Goal: Transaction & Acquisition: Purchase product/service

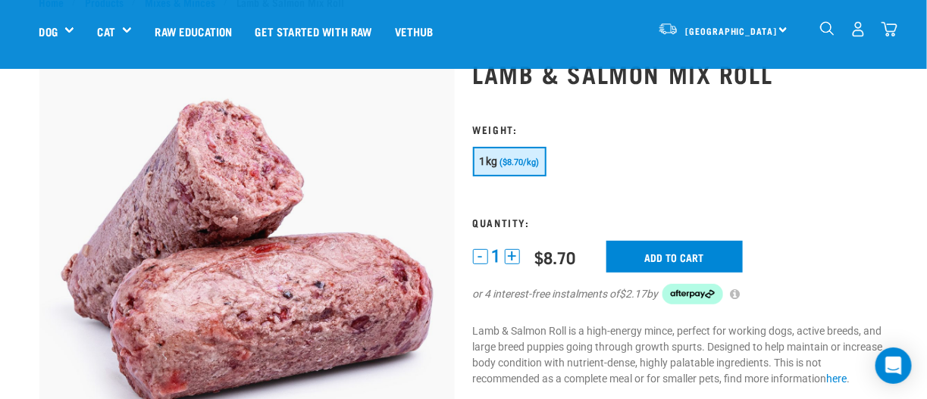
scroll to position [75, 0]
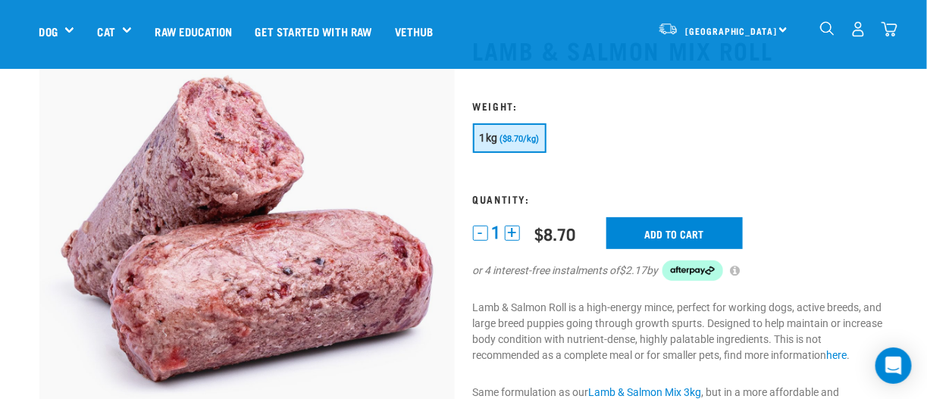
click at [513, 230] on button "+" at bounding box center [512, 233] width 15 height 15
click at [668, 231] on input "Add to cart" at bounding box center [674, 233] width 136 height 32
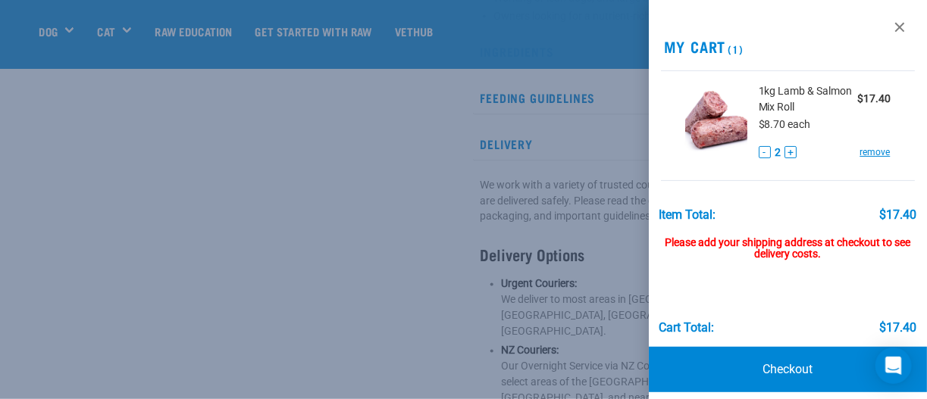
scroll to position [682, 0]
click at [887, 30] on link at bounding box center [899, 27] width 24 height 24
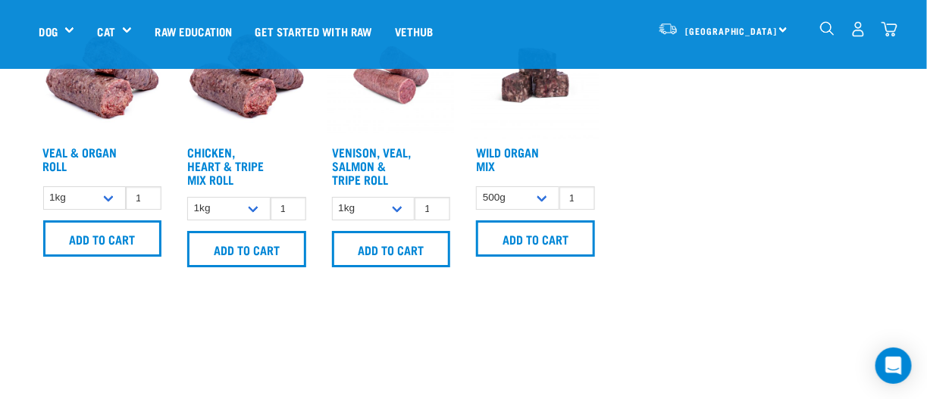
scroll to position [1439, 0]
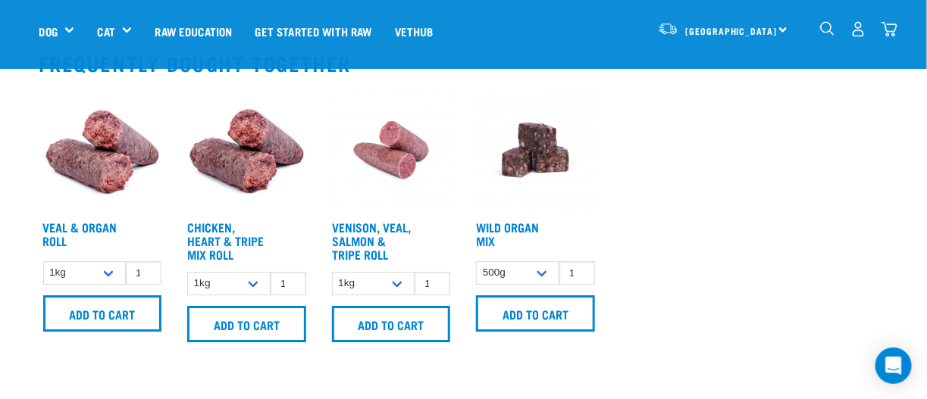
click at [390, 128] on img at bounding box center [391, 150] width 127 height 127
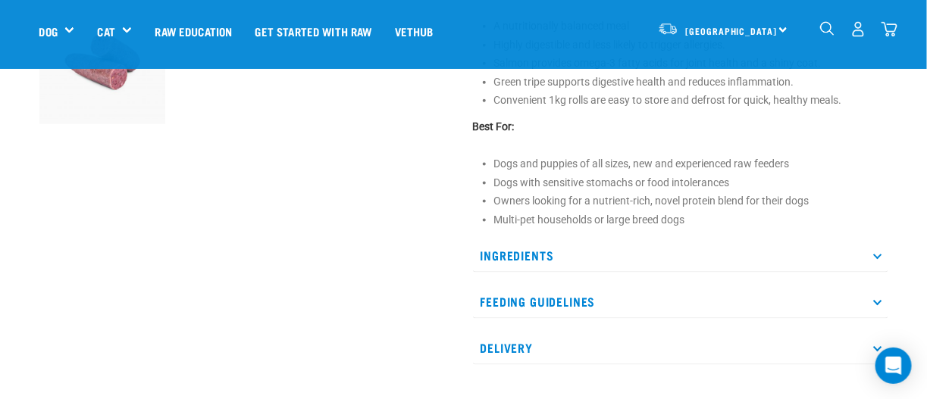
scroll to position [985, 0]
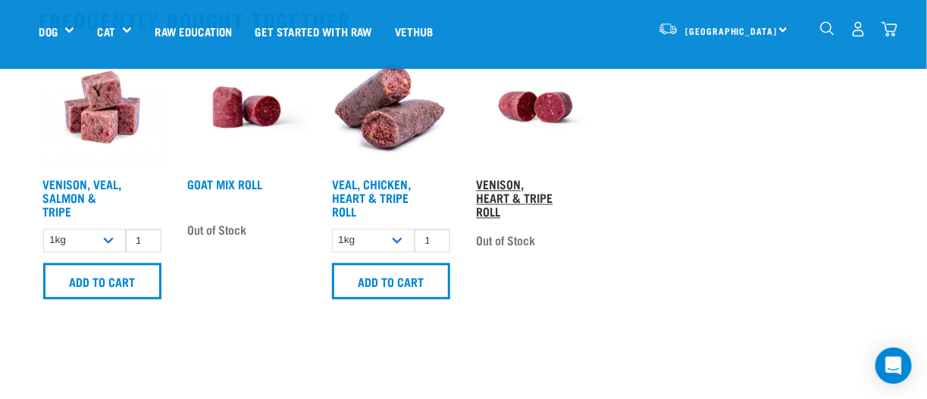
click at [510, 191] on link "Venison, Heart & Tripe Roll" at bounding box center [514, 197] width 77 height 34
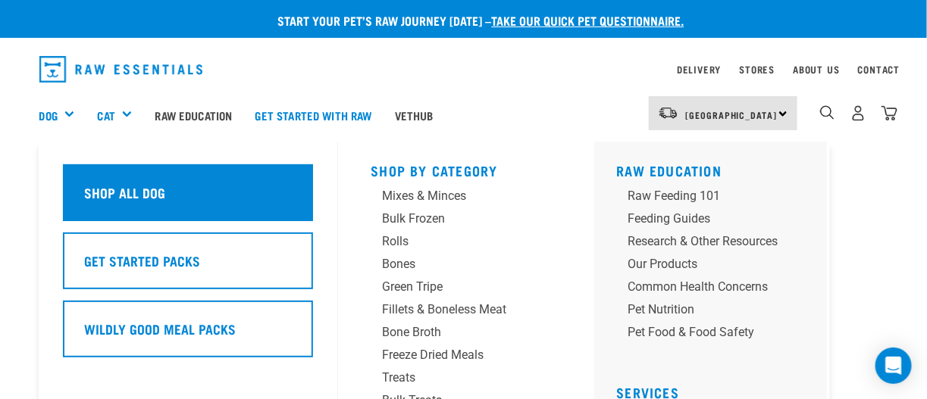
click at [98, 191] on h5 "Shop All Dog" at bounding box center [125, 193] width 81 height 20
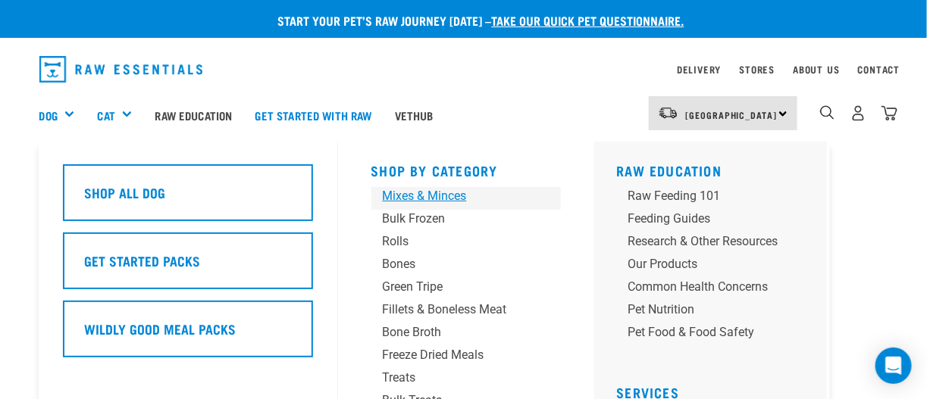
click at [392, 195] on div "Mixes & Minces" at bounding box center [454, 196] width 142 height 18
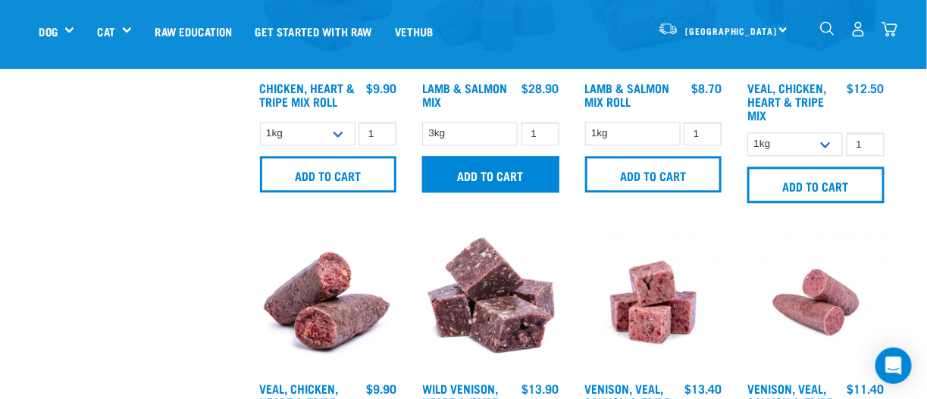
scroll to position [1211, 0]
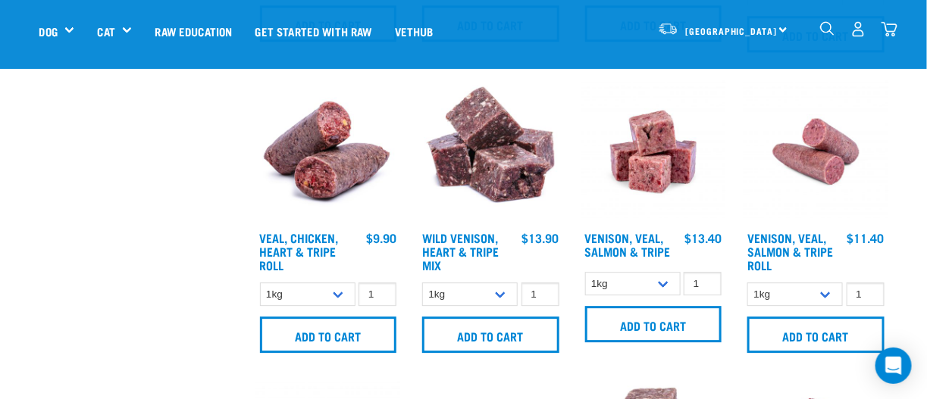
click at [331, 177] on img at bounding box center [328, 152] width 145 height 145
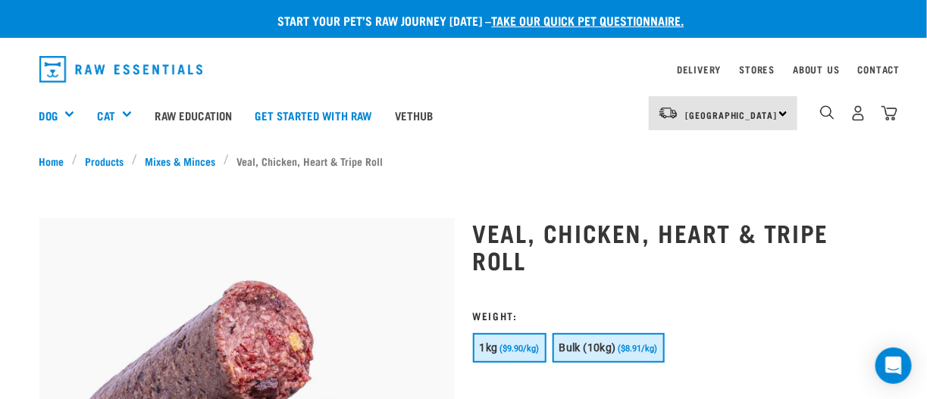
click at [595, 342] on span "Bulk (10kg)" at bounding box center [587, 348] width 57 height 12
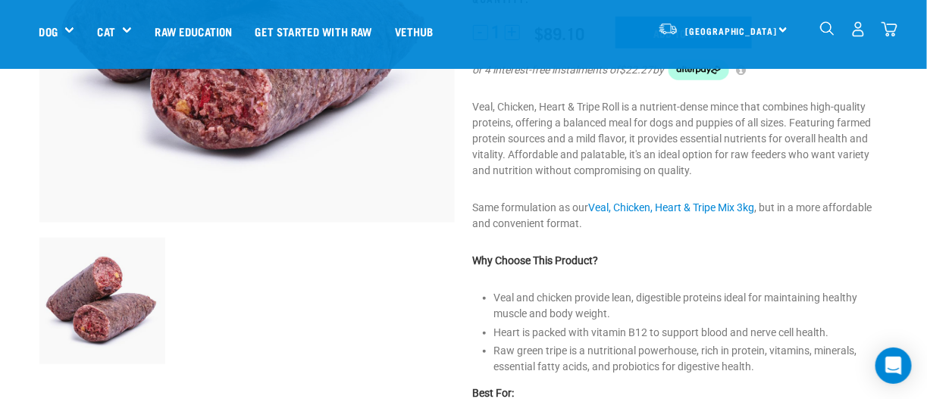
scroll to position [75, 0]
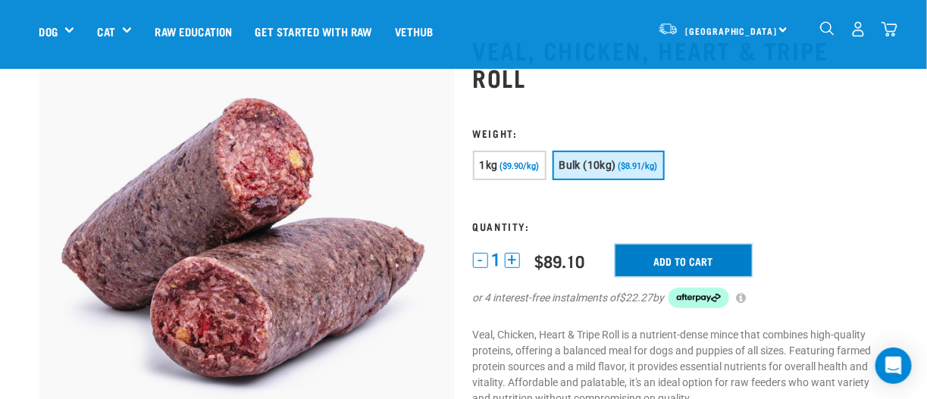
click at [635, 245] on input "Add to cart" at bounding box center [683, 261] width 136 height 32
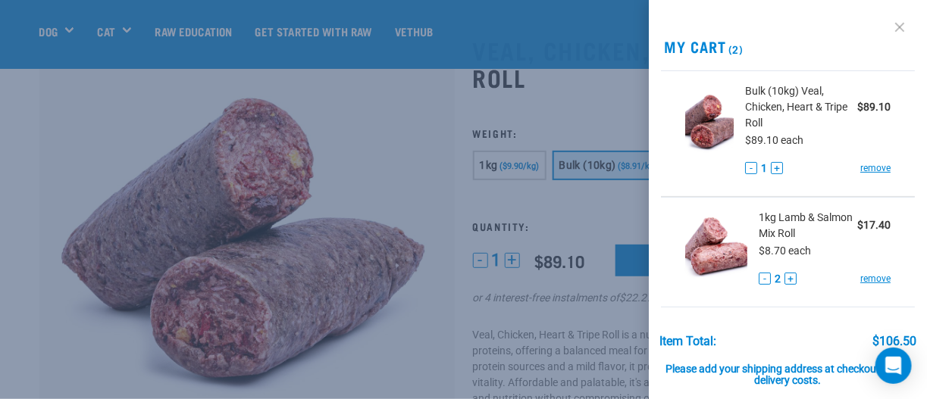
click at [888, 29] on link at bounding box center [899, 27] width 24 height 24
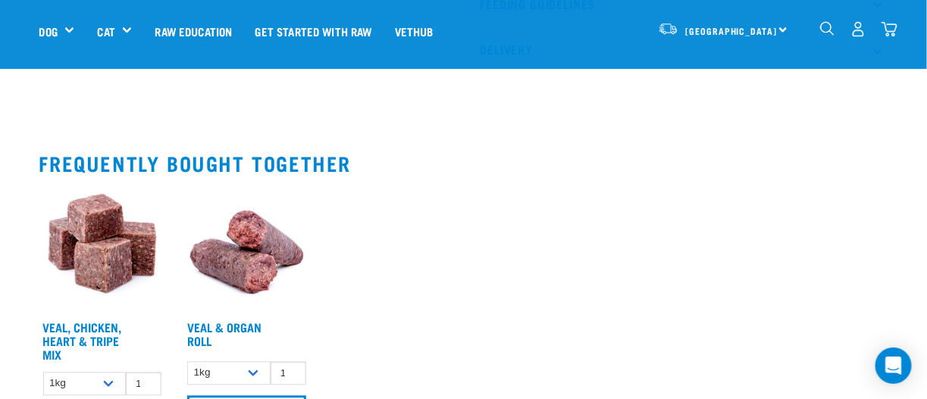
scroll to position [909, 0]
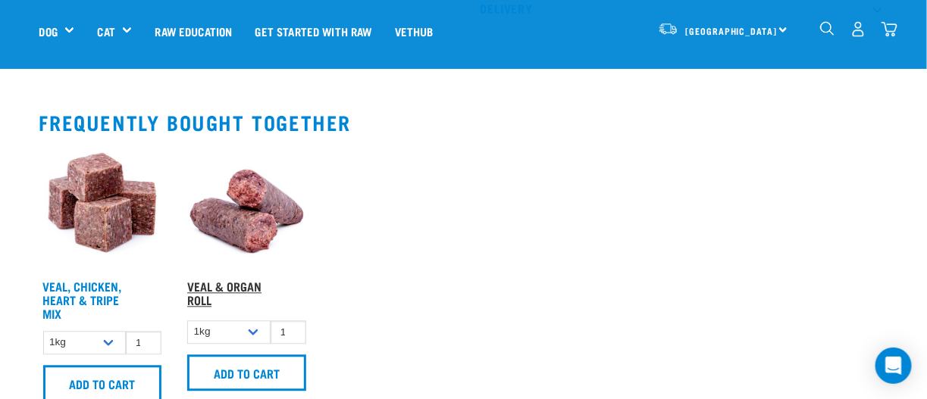
click at [230, 283] on link "Veal & Organ Roll" at bounding box center [224, 293] width 74 height 20
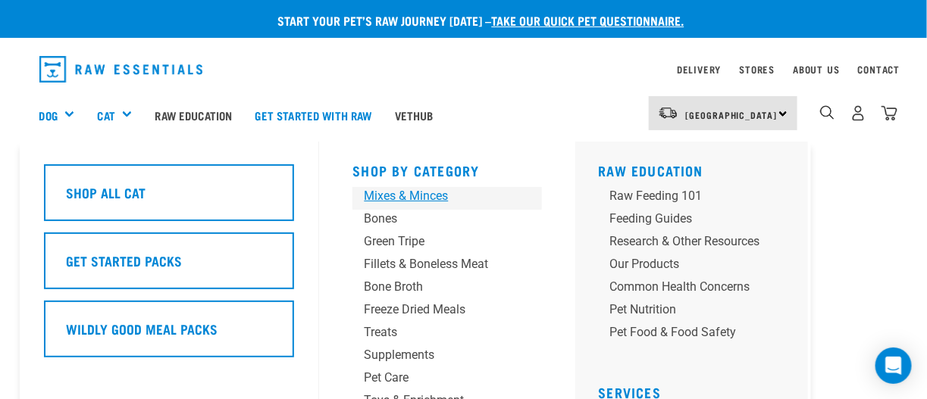
click at [379, 200] on div "Mixes & Minces" at bounding box center [435, 196] width 142 height 18
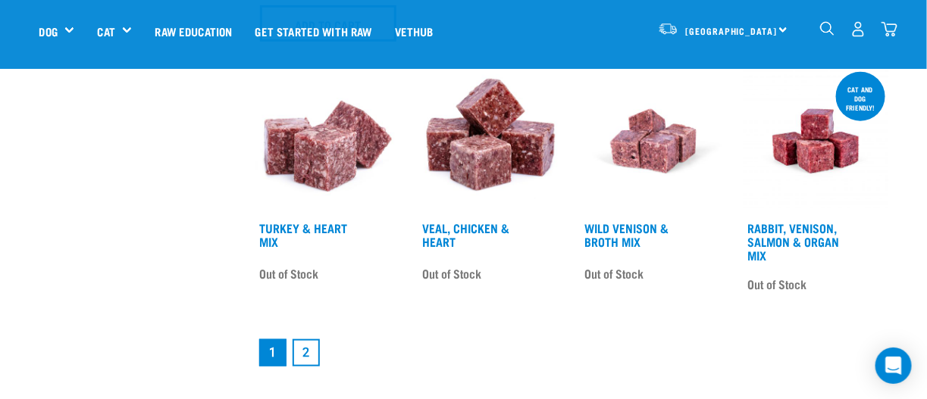
scroll to position [2121, 0]
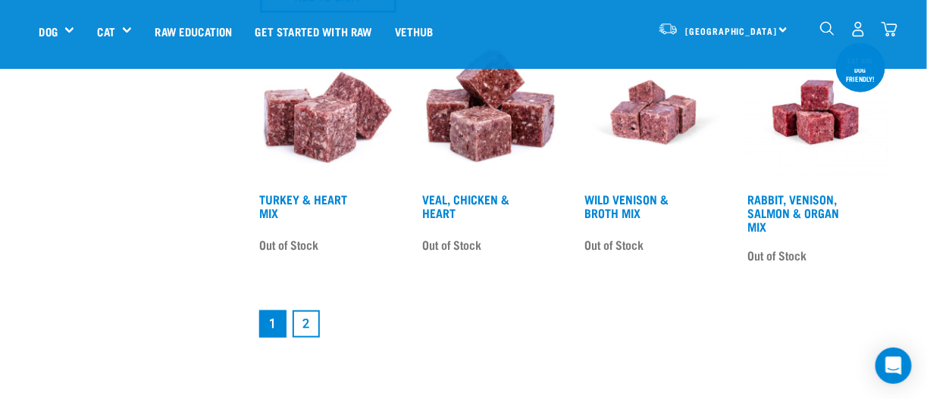
click at [307, 325] on link "2" at bounding box center [305, 324] width 27 height 27
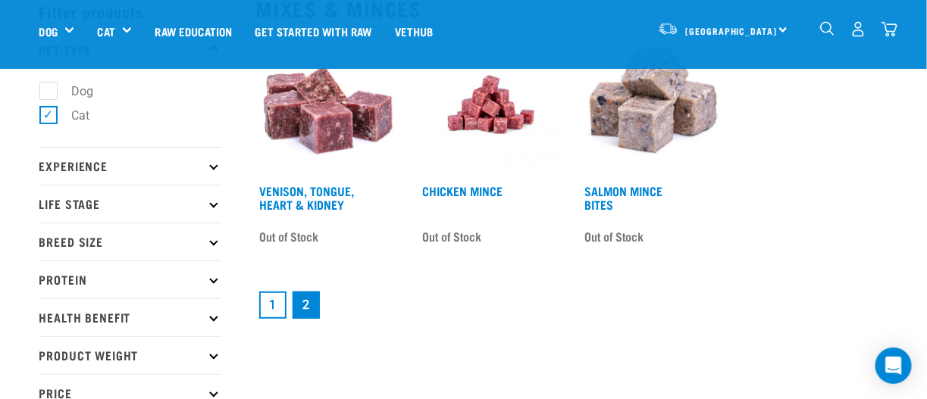
scroll to position [75, 0]
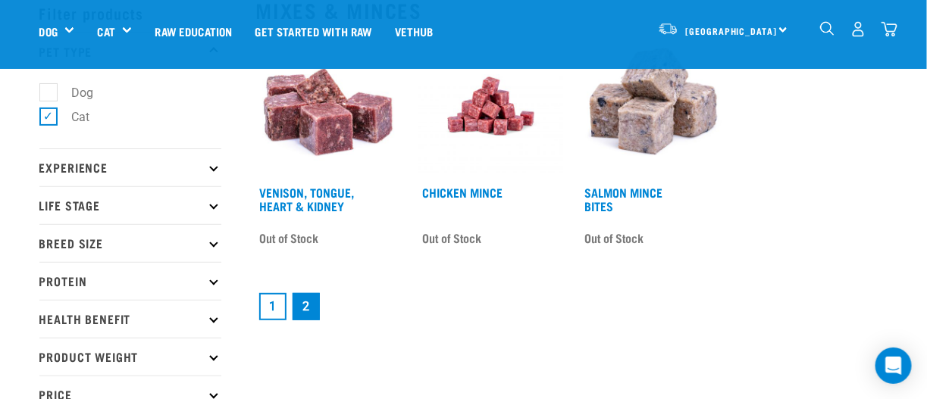
click at [274, 305] on link "1" at bounding box center [272, 306] width 27 height 27
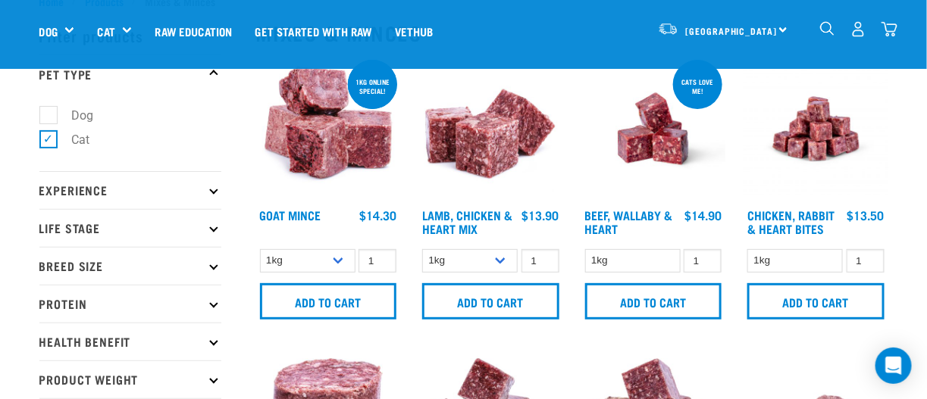
scroll to position [75, 0]
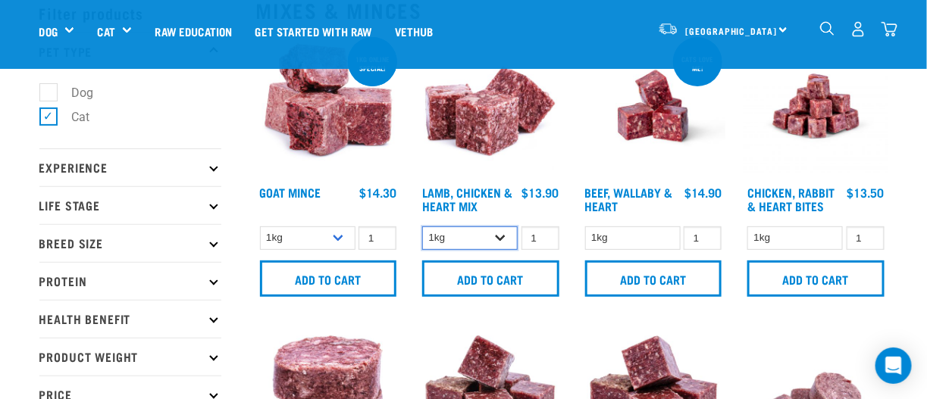
click at [504, 237] on select "1kg 3kg" at bounding box center [469, 238] width 95 height 23
click at [336, 241] on select "1kg 3kg" at bounding box center [307, 238] width 95 height 23
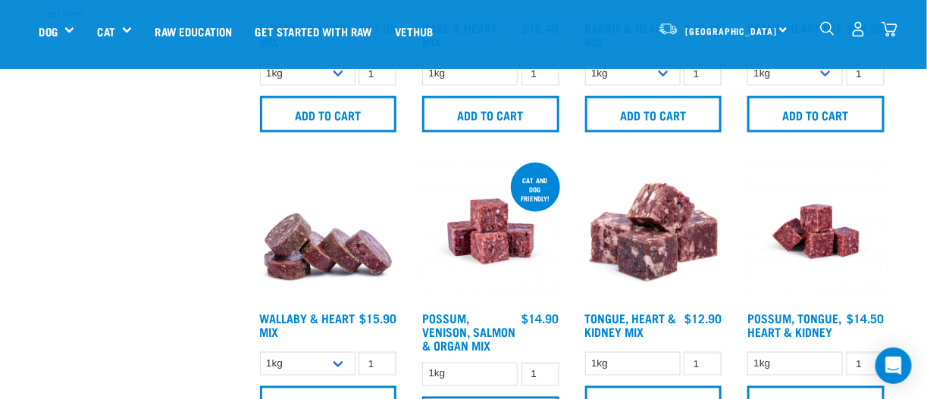
scroll to position [682, 0]
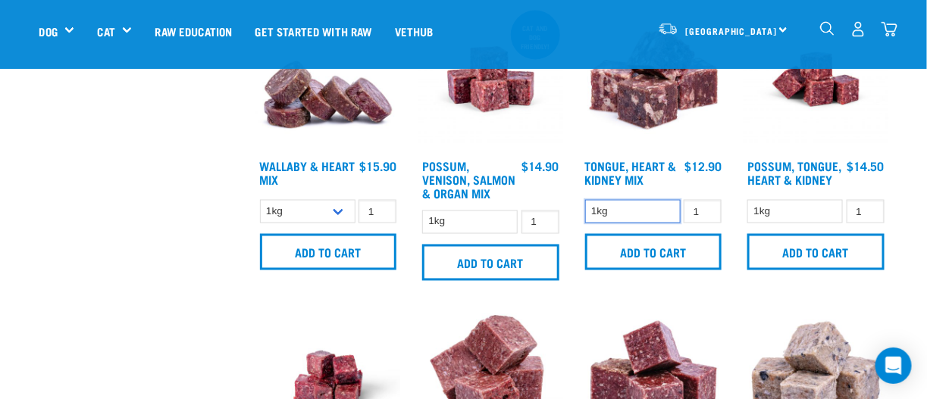
click at [658, 212] on select "1kg" at bounding box center [632, 211] width 95 height 23
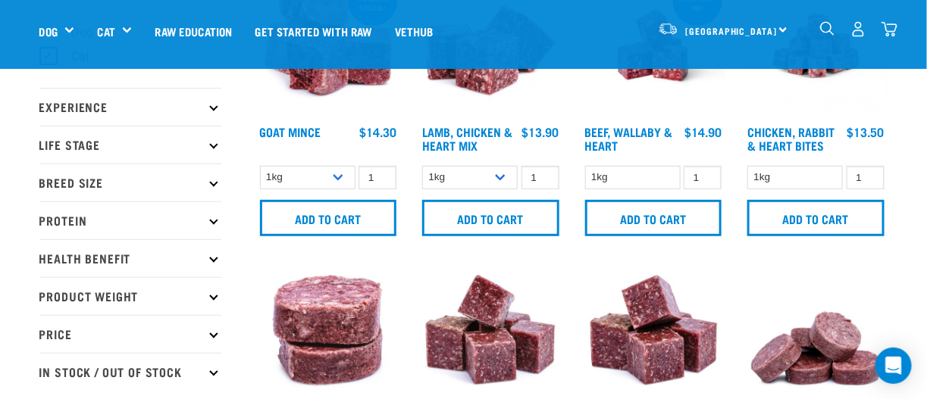
scroll to position [75, 0]
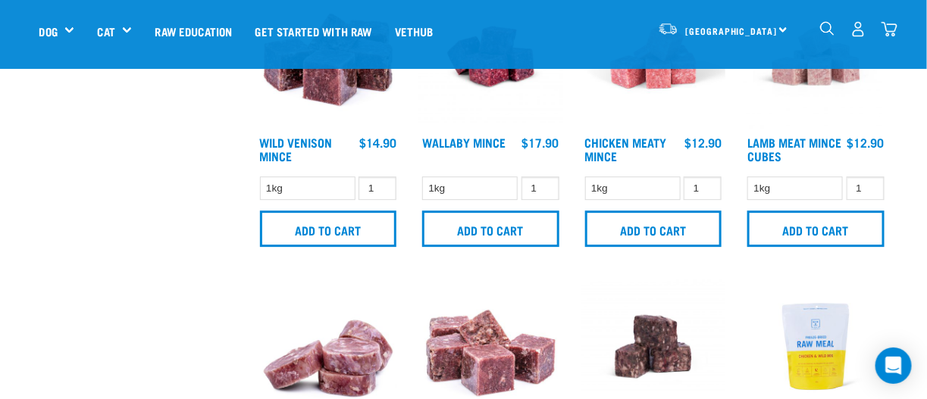
scroll to position [1136, 0]
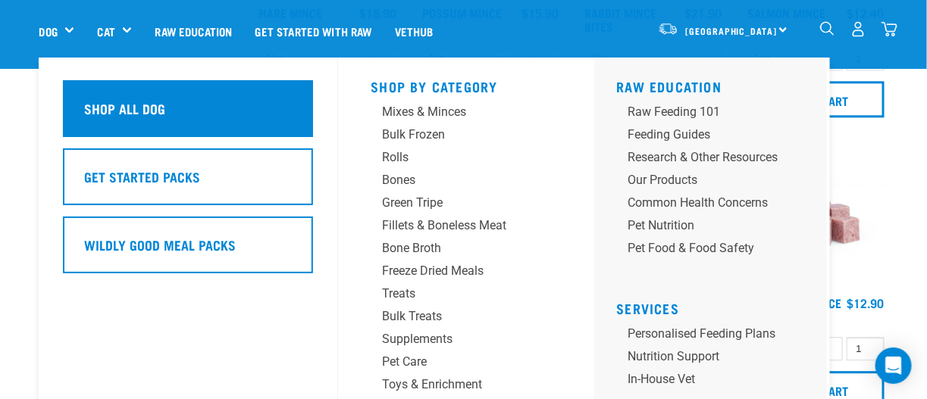
click at [96, 110] on h5 "Shop All Dog" at bounding box center [125, 108] width 81 height 20
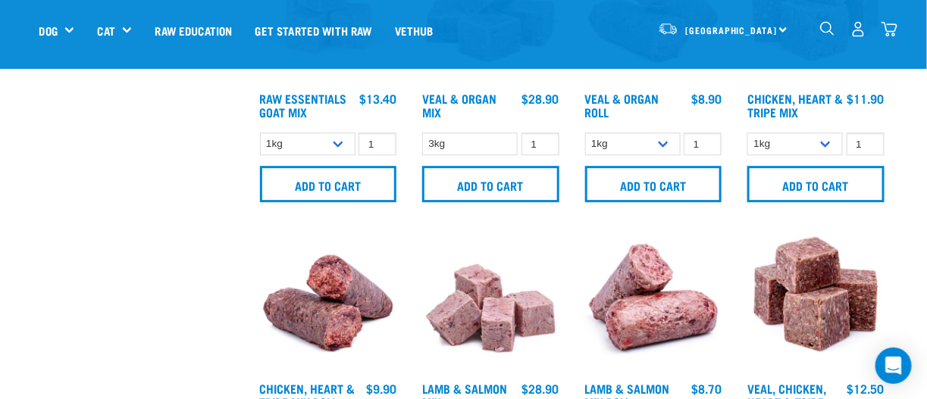
scroll to position [1364, 0]
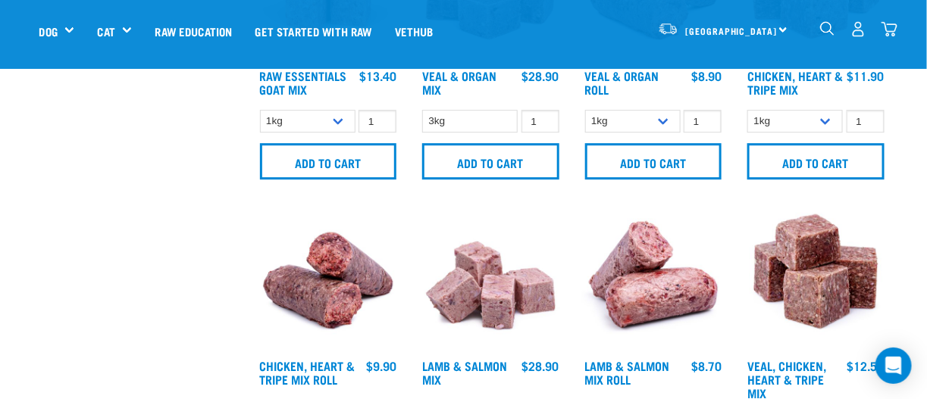
click at [893, 26] on img "dropdown navigation" at bounding box center [889, 29] width 16 height 16
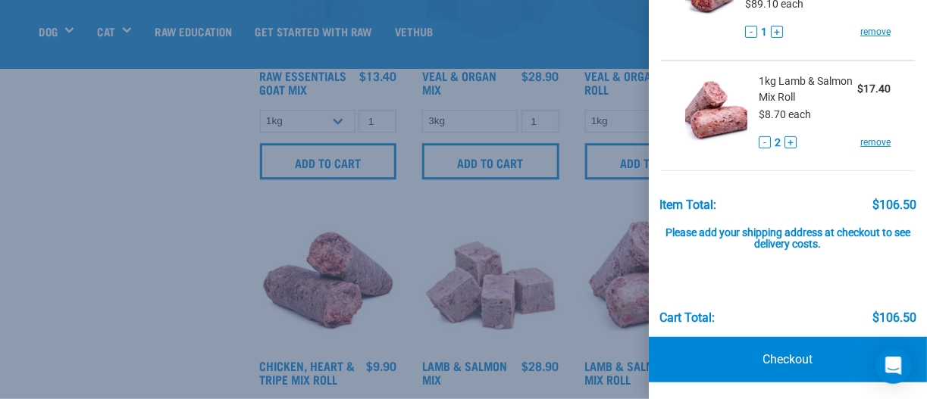
scroll to position [61, 0]
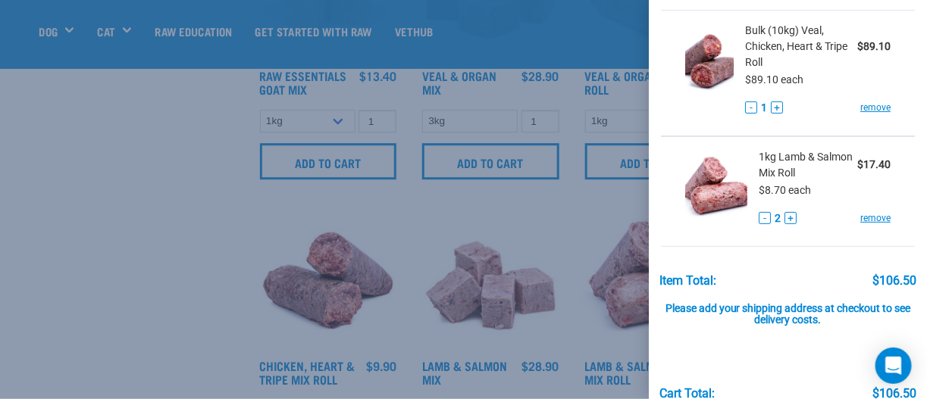
click at [223, 288] on div at bounding box center [463, 199] width 927 height 399
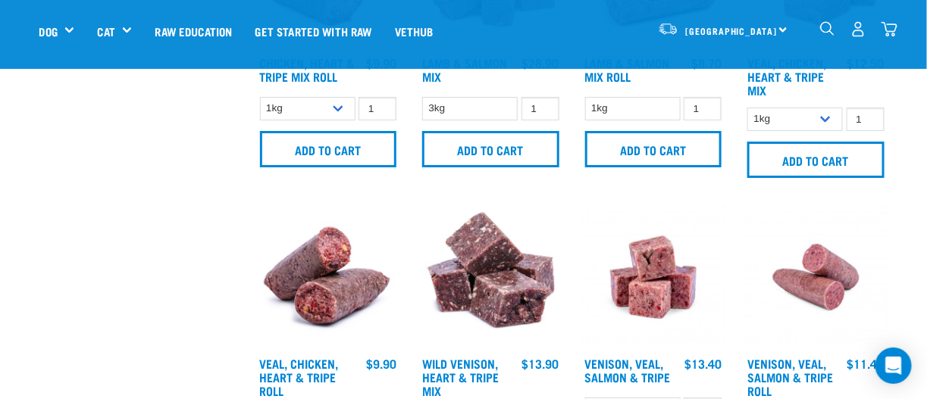
scroll to position [1742, 0]
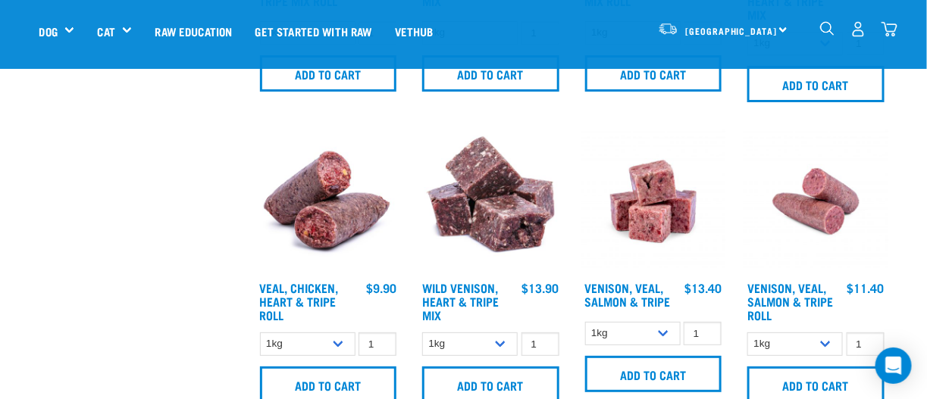
click at [890, 26] on img "dropdown navigation" at bounding box center [889, 29] width 16 height 16
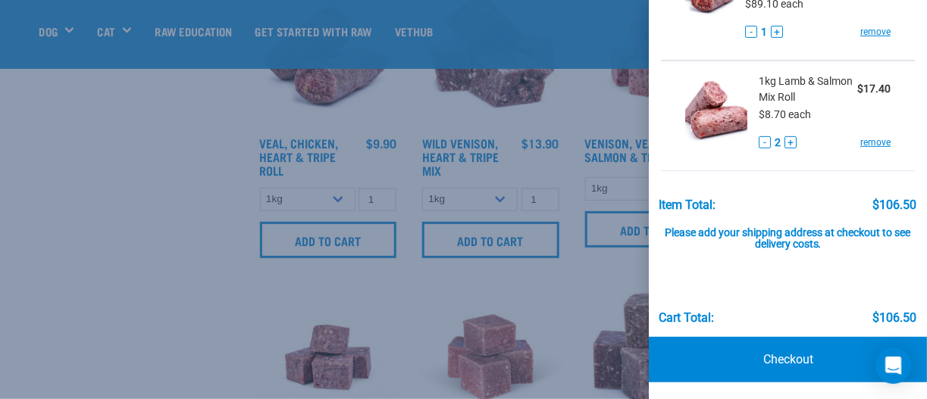
scroll to position [2045, 0]
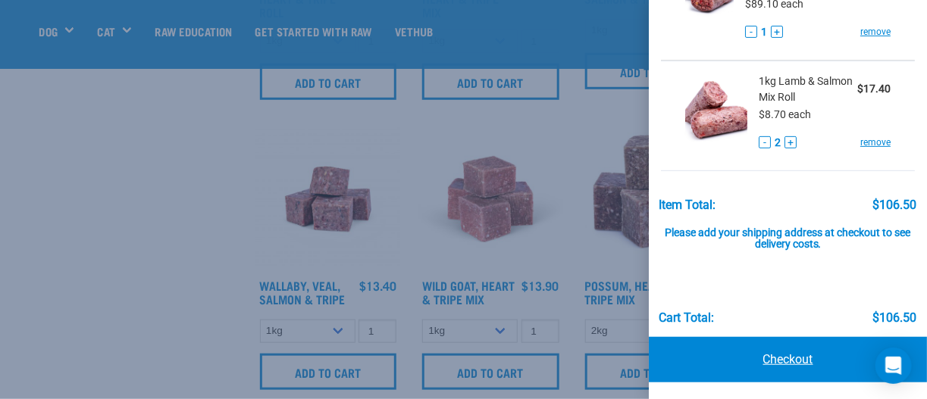
click at [697, 358] on link "Checkout" at bounding box center [787, 359] width 278 height 45
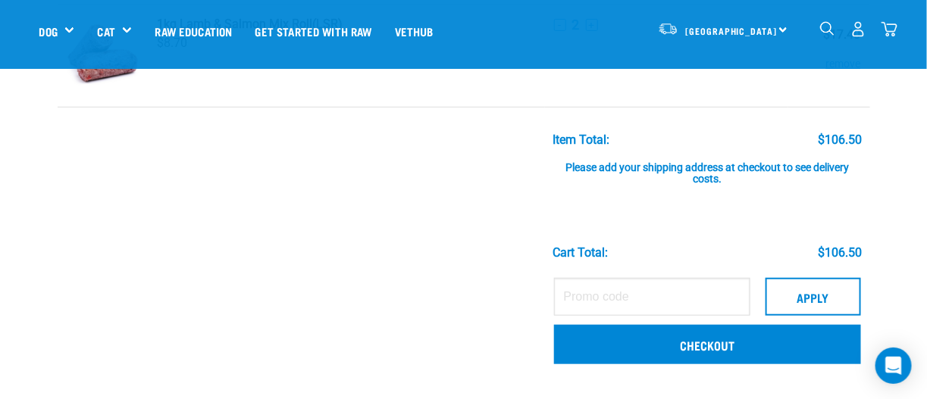
scroll to position [227, 0]
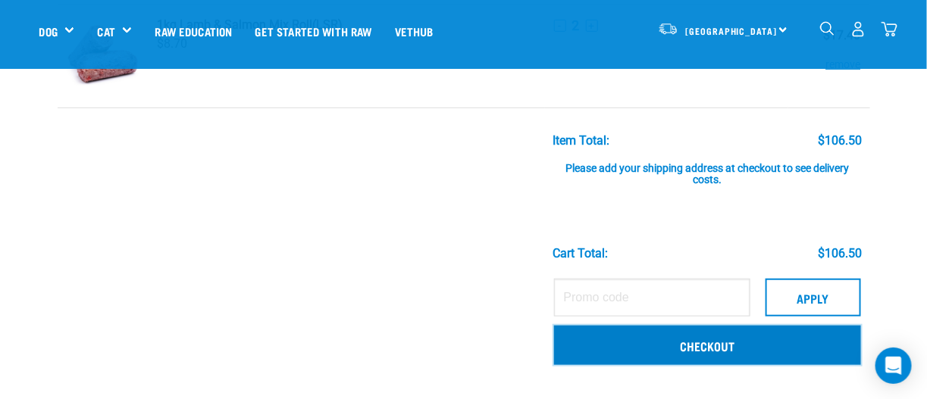
click at [594, 335] on link "Checkout" at bounding box center [707, 345] width 307 height 39
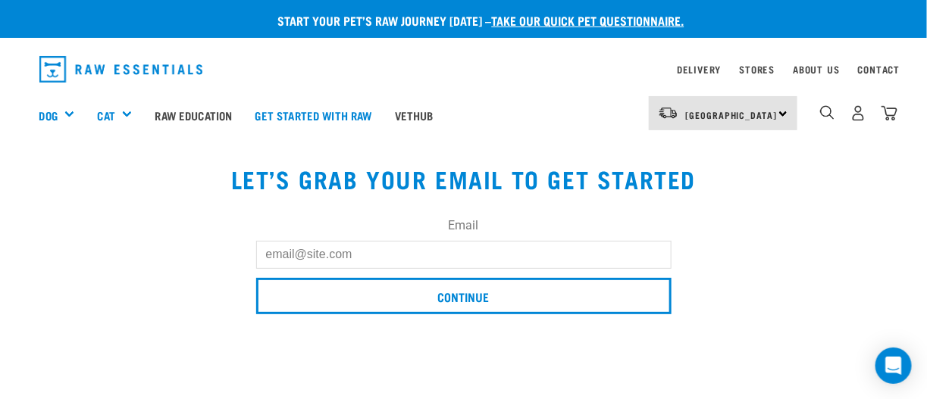
click at [330, 248] on input "Email" at bounding box center [463, 254] width 415 height 27
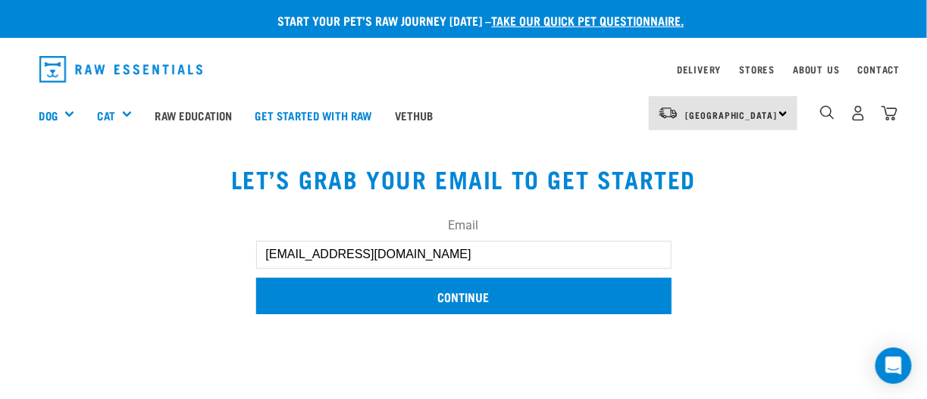
type input "[EMAIL_ADDRESS][DOMAIN_NAME]"
click at [417, 287] on input "Continue" at bounding box center [463, 296] width 415 height 36
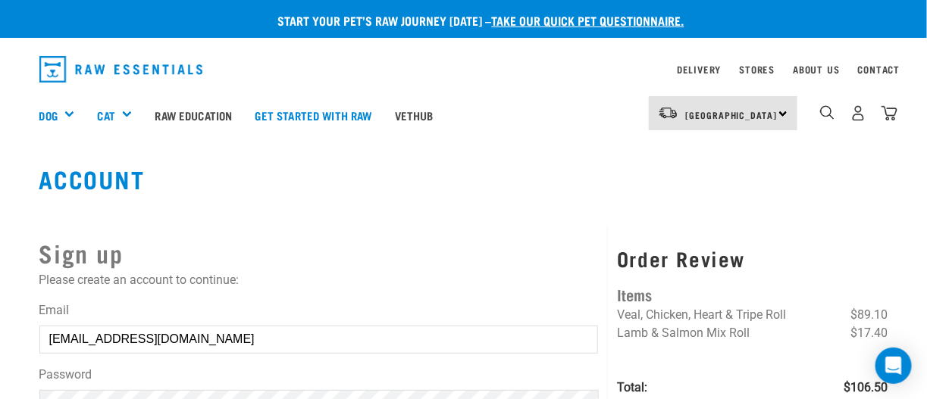
scroll to position [75, 0]
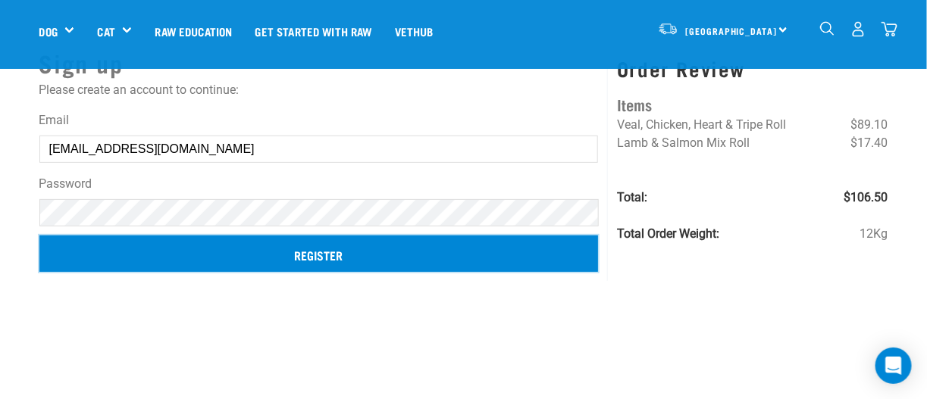
click at [262, 257] on input "Register" at bounding box center [318, 254] width 559 height 36
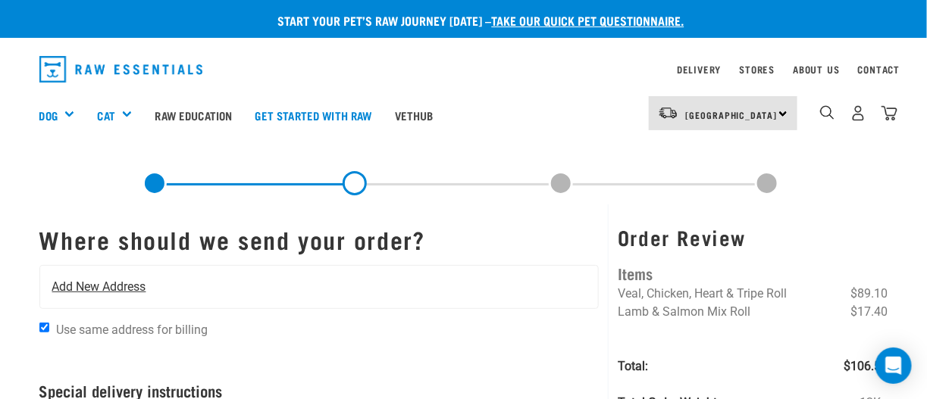
click at [116, 283] on span "Add New Address" at bounding box center [99, 287] width 94 height 18
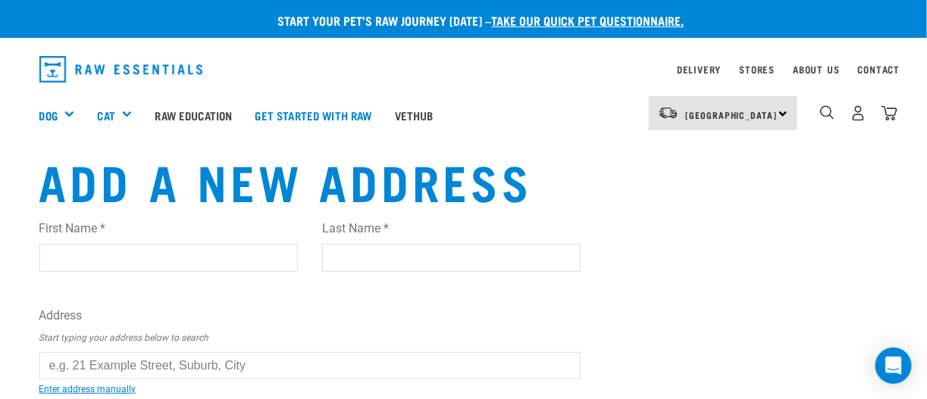
click at [105, 261] on input "First Name *" at bounding box center [168, 257] width 258 height 27
type input "Ashleigh"
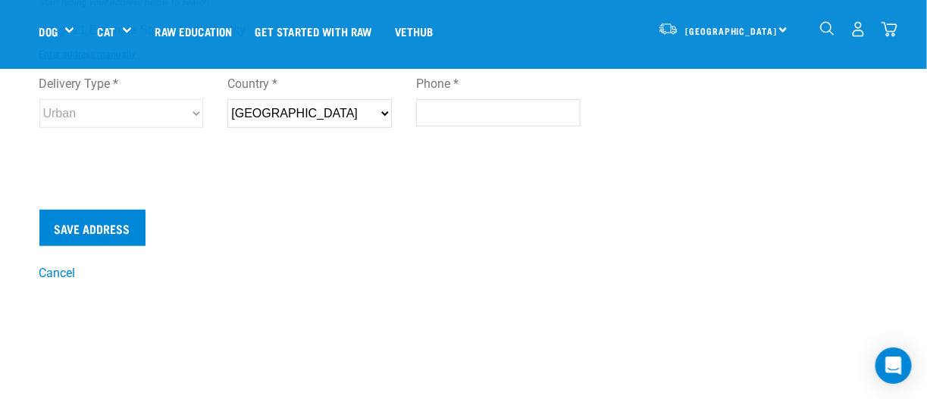
scroll to position [75, 0]
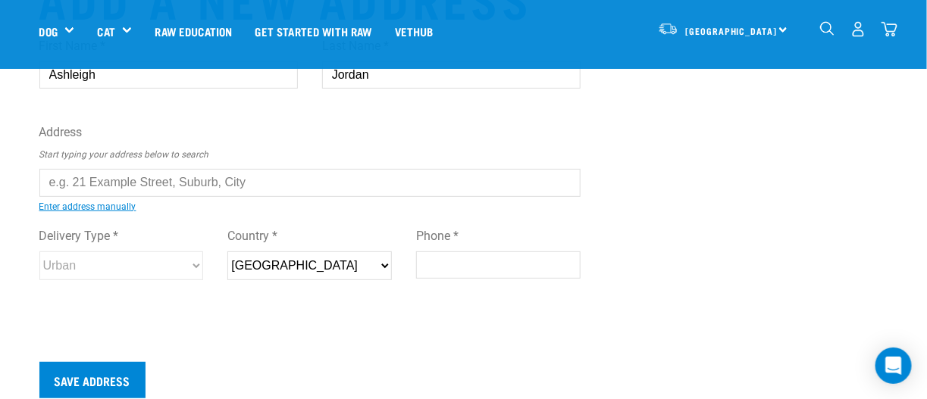
type input "Jordan"
click at [93, 184] on input "text" at bounding box center [310, 182] width 542 height 27
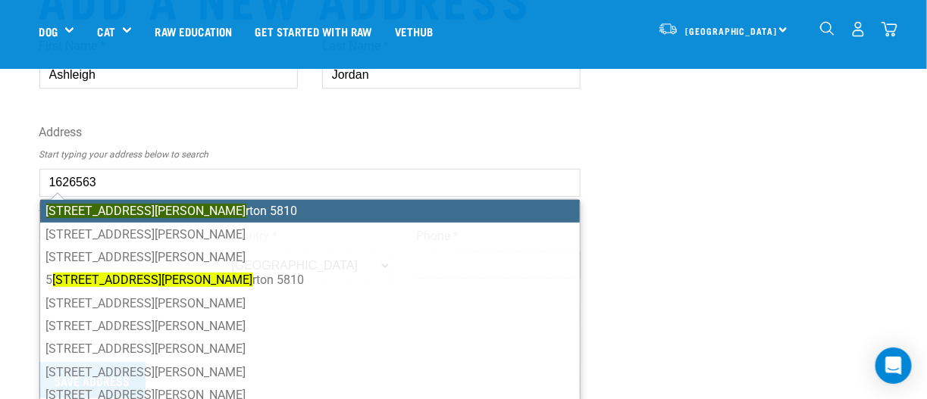
click at [94, 204] on mark "[STREET_ADDRESS][PERSON_NAME]" at bounding box center [146, 211] width 200 height 14
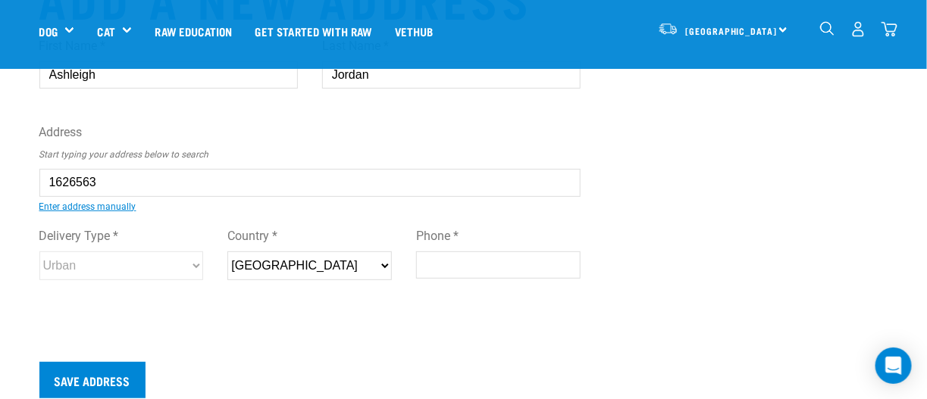
type input "[STREET_ADDRESS][PERSON_NAME]"
type input "Masterton"
type input "[GEOGRAPHIC_DATA]"
select select "WGN"
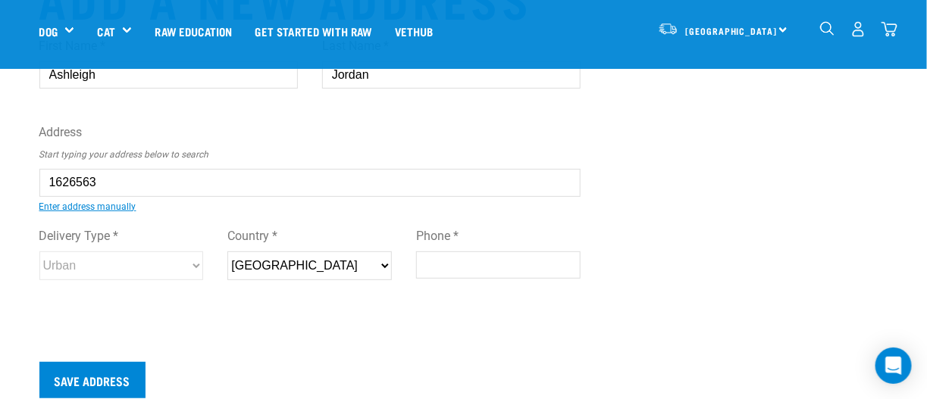
type input "5810"
select select "Urban"
type input "[STREET_ADDRESS][PERSON_NAME]"
click at [445, 264] on input "Phone *" at bounding box center [498, 265] width 164 height 27
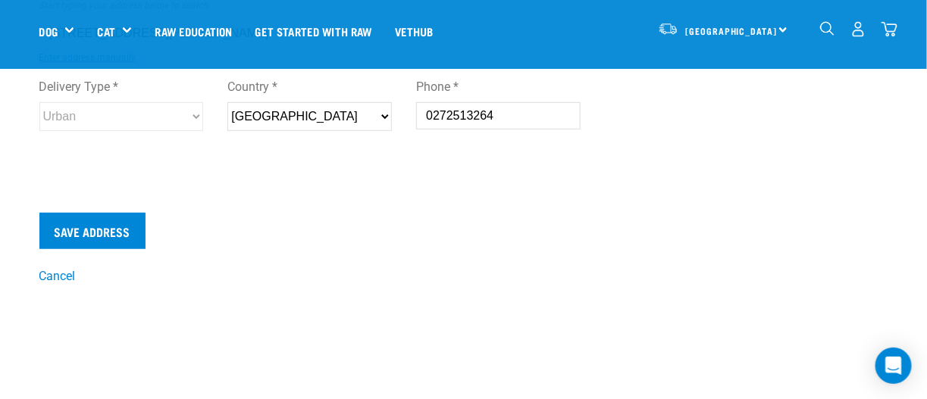
scroll to position [227, 0]
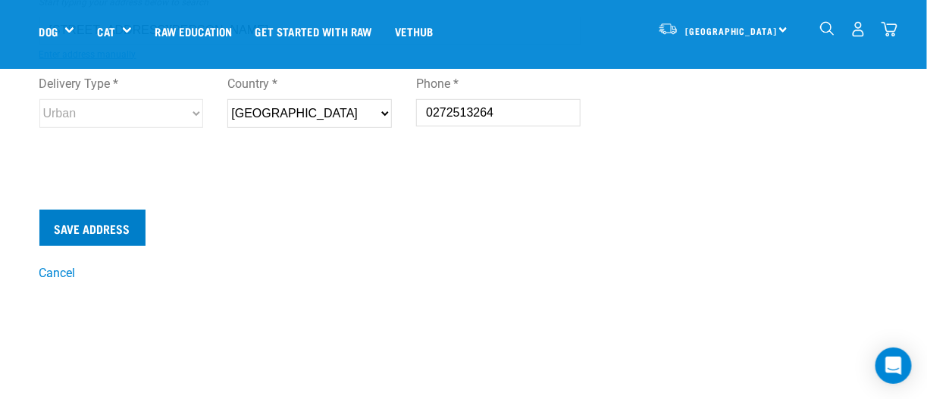
type input "0272513264"
click at [89, 214] on input "Save Address" at bounding box center [92, 228] width 106 height 36
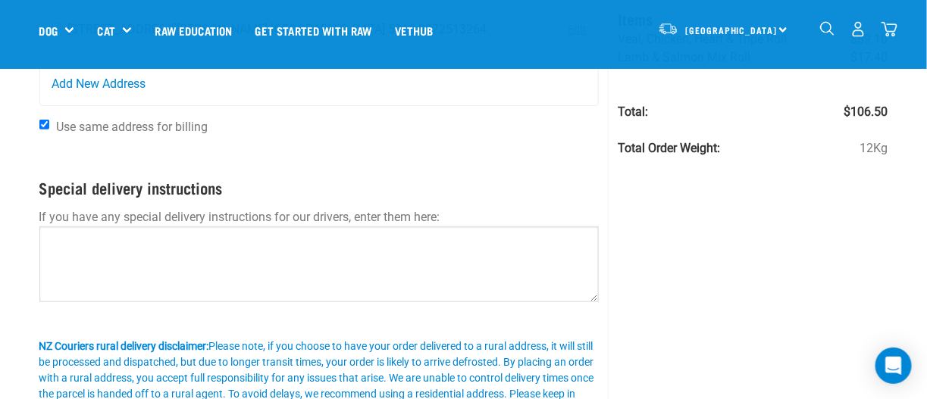
scroll to position [151, 0]
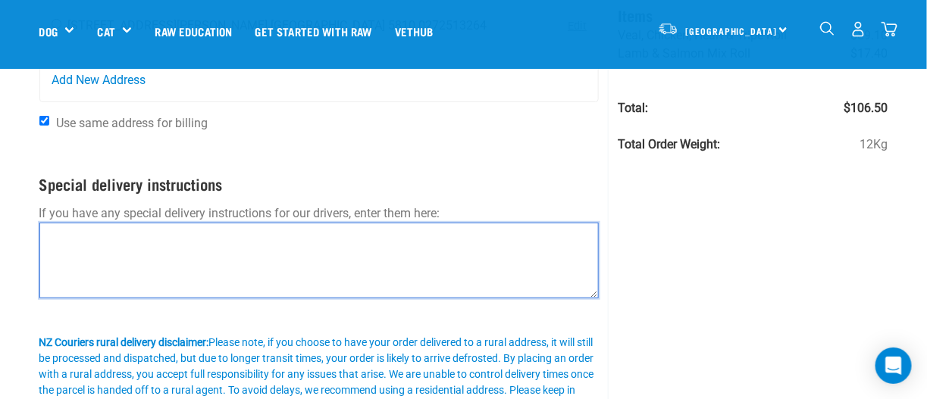
click at [146, 243] on textarea at bounding box center [319, 261] width 560 height 76
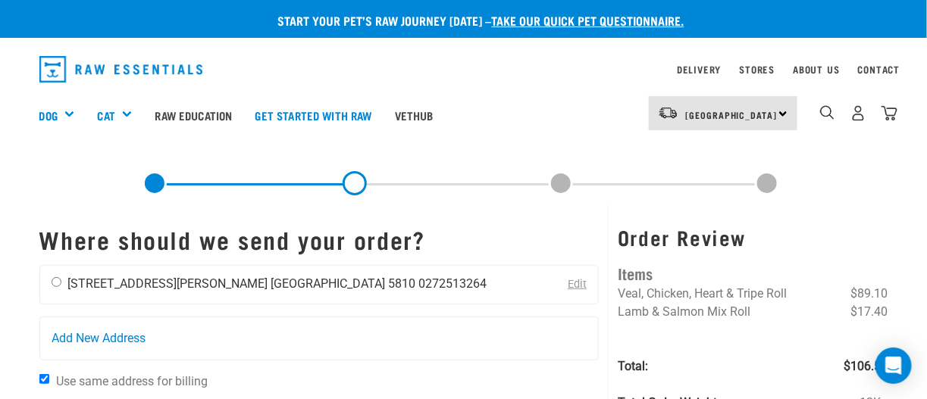
type textarea "C/- Community Corrections"
click at [58, 284] on input "radio" at bounding box center [57, 282] width 10 height 10
radio input "true"
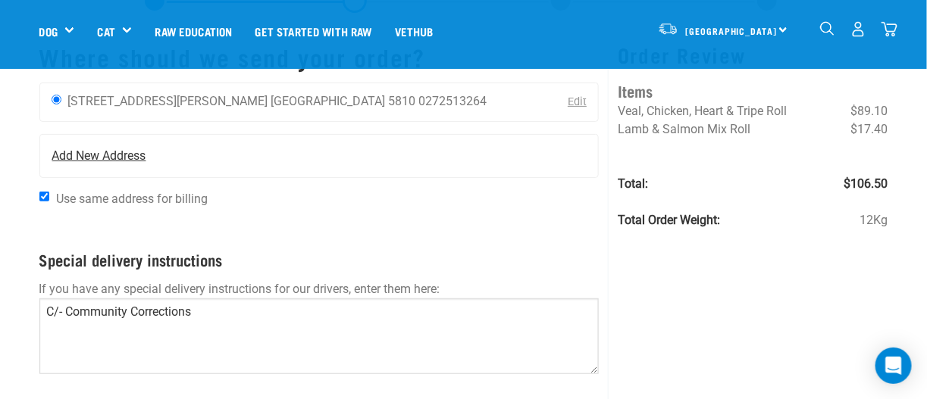
scroll to position [303, 0]
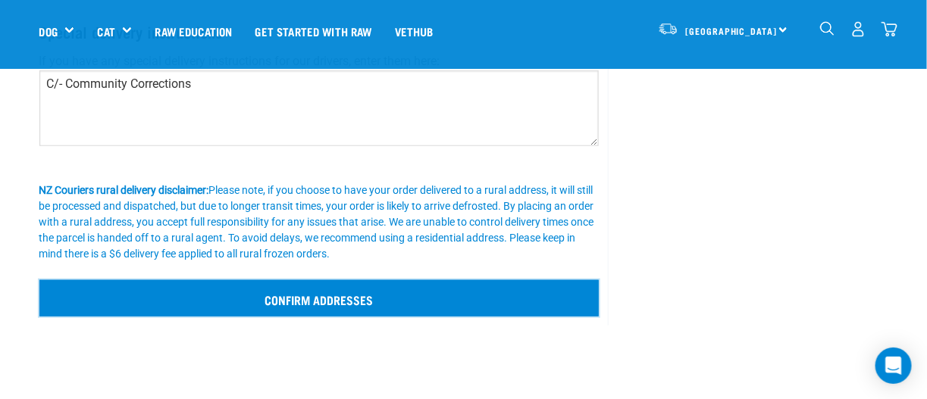
click at [323, 296] on input "Confirm addresses" at bounding box center [319, 298] width 560 height 36
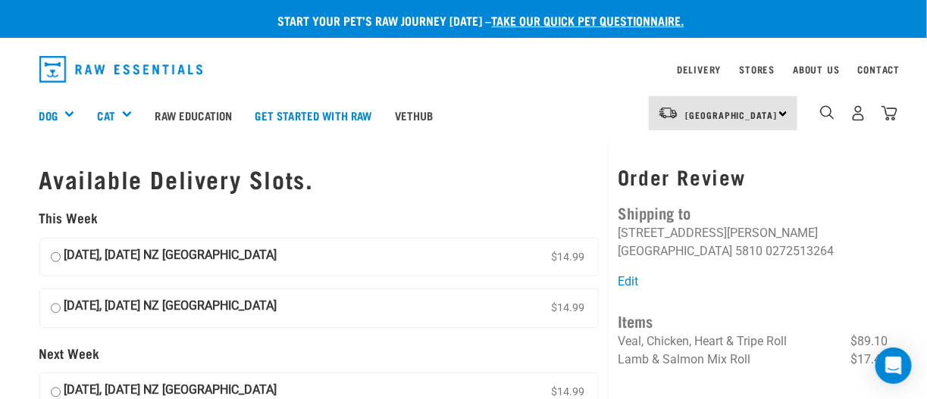
click at [55, 257] on input "[DATE], [DATE] NZ [GEOGRAPHIC_DATA] $14.99" at bounding box center [56, 257] width 10 height 23
radio input "true"
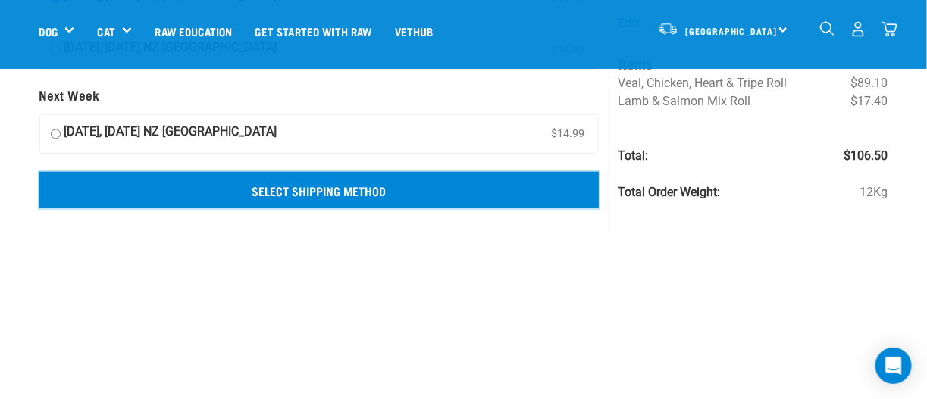
click at [290, 202] on input "Select Shipping Method" at bounding box center [319, 190] width 560 height 36
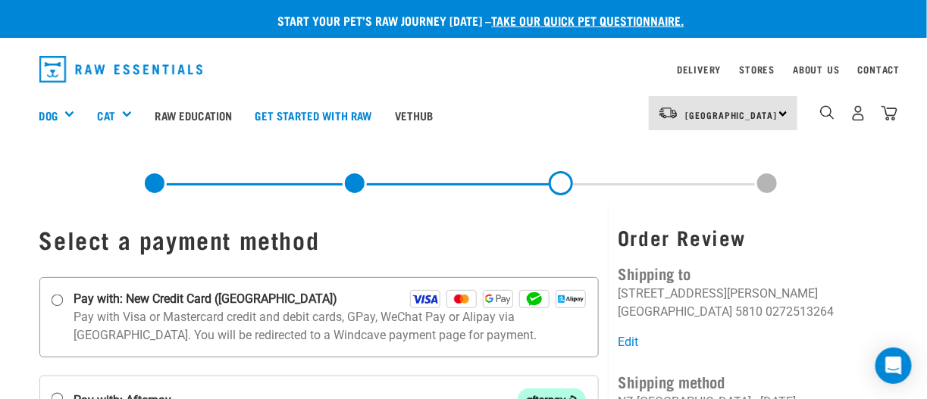
click at [55, 298] on input "Pay with: New Credit Card ([GEOGRAPHIC_DATA])" at bounding box center [57, 300] width 12 height 12
radio input "true"
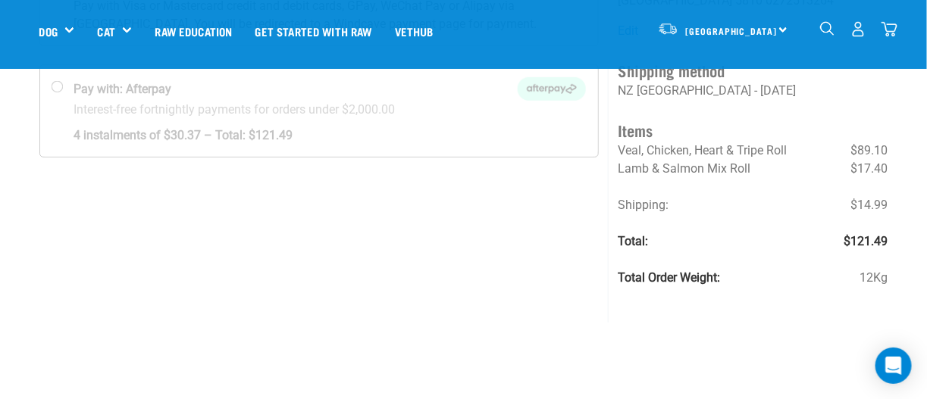
scroll to position [227, 0]
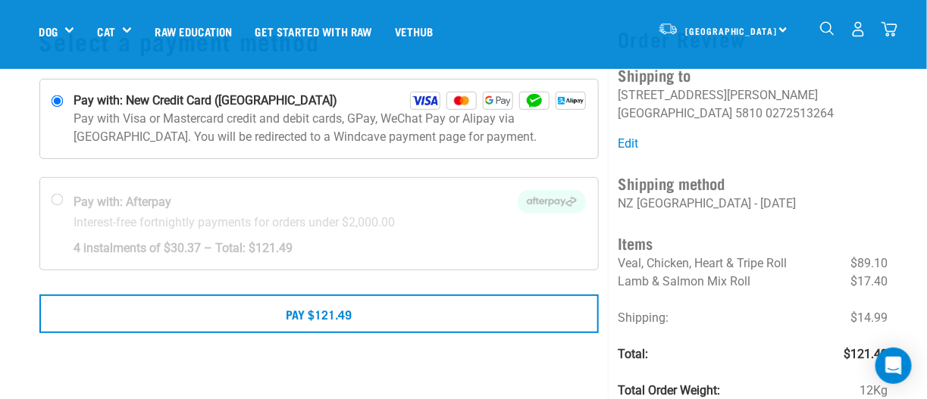
scroll to position [151, 0]
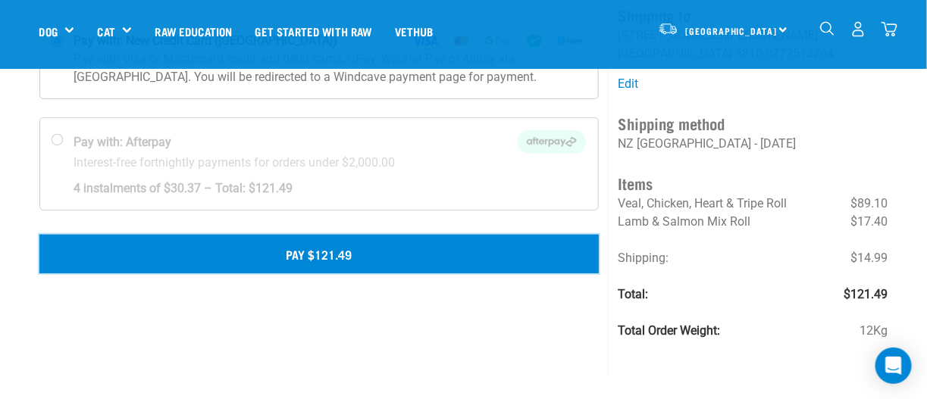
click at [286, 261] on button "Pay $121.49" at bounding box center [319, 254] width 560 height 38
